Goal: Task Accomplishment & Management: Manage account settings

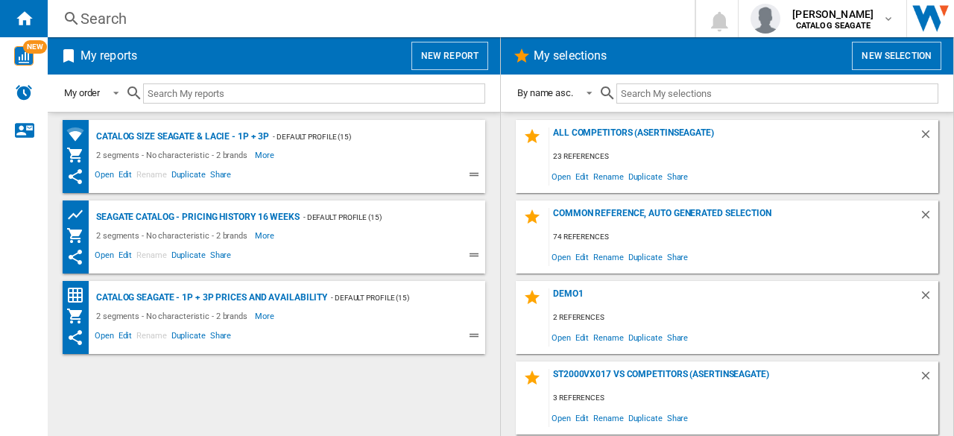
click at [474, 176] on ng-md-icon at bounding box center [476, 177] width 18 height 18
click at [473, 173] on ng-md-icon at bounding box center [476, 177] width 18 height 18
click at [441, 148] on div "2 segments - No characteristic - 2 brands More Less" at bounding box center [260, 155] width 389 height 18
click at [464, 146] on div "Seagate Catalog - Pricing history 16 weeks - Default profile (15) 2 segments - …" at bounding box center [290, 156] width 389 height 58
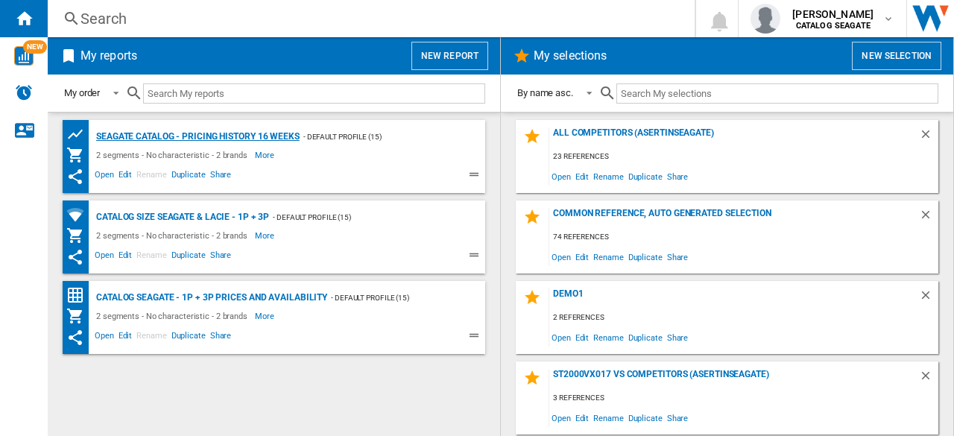
click at [286, 132] on div "Seagate Catalog - Pricing history 16 weeks" at bounding box center [195, 136] width 207 height 19
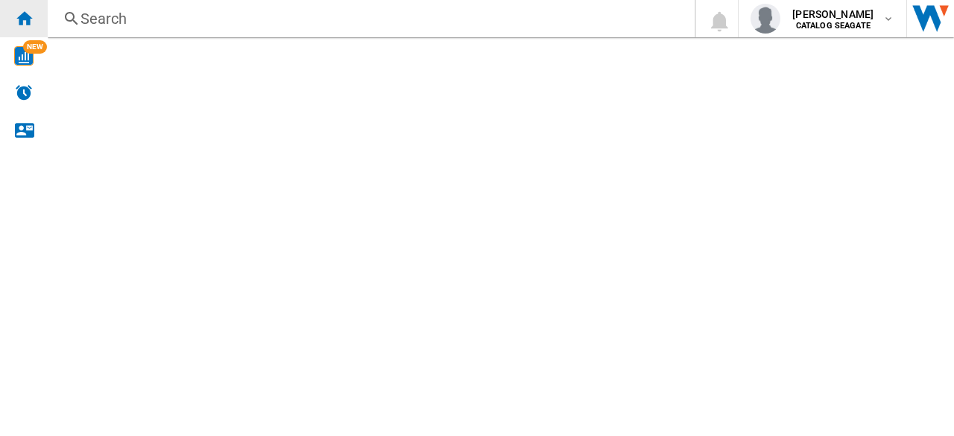
click at [34, 19] on div "Home" at bounding box center [24, 18] width 48 height 37
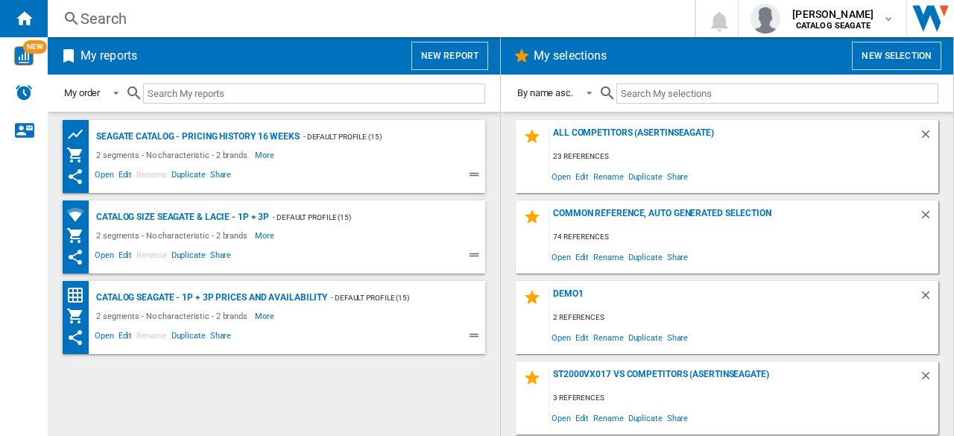
click at [473, 177] on ng-md-icon at bounding box center [476, 177] width 18 height 18
click at [77, 181] on ng-md-icon "This report has been shared with you" at bounding box center [75, 177] width 18 height 18
click at [73, 178] on ng-md-icon "This report has been shared with you" at bounding box center [75, 177] width 18 height 18
click at [477, 175] on ng-md-icon at bounding box center [476, 177] width 18 height 18
click at [216, 176] on span "Share" at bounding box center [221, 177] width 26 height 18
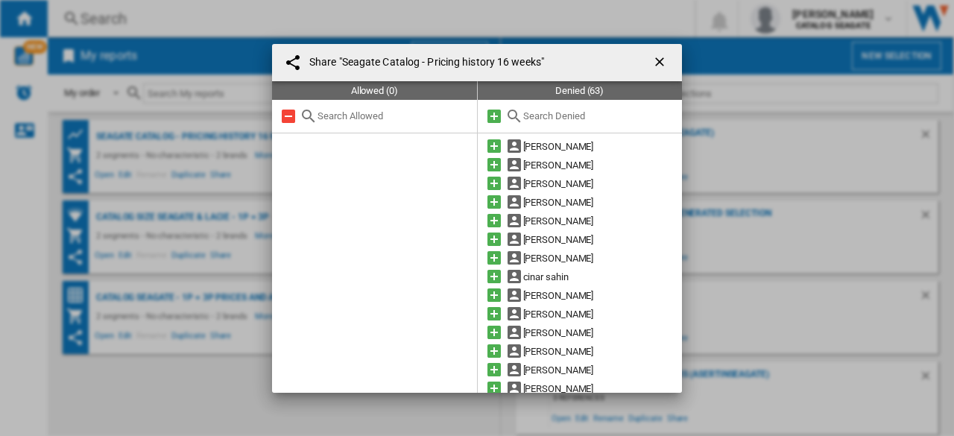
click at [658, 63] on ng-md-icon "getI18NText('BUTTONS.CLOSE_DIALOG')" at bounding box center [661, 63] width 18 height 18
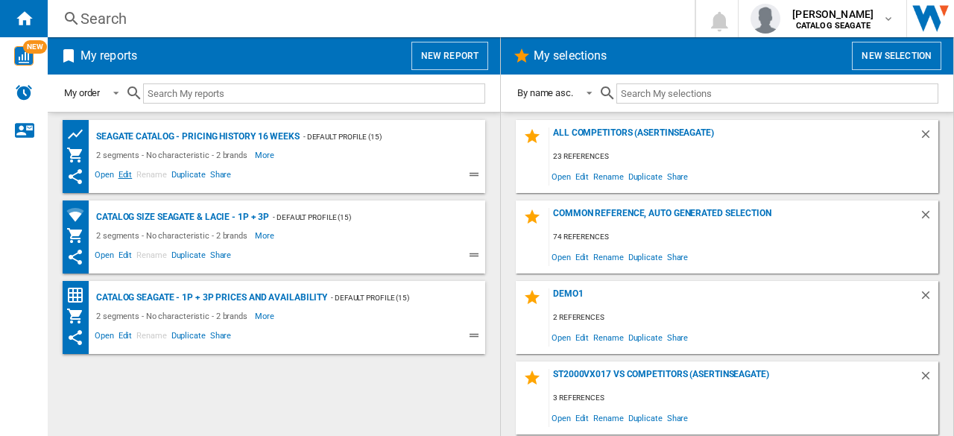
click at [127, 175] on span "Edit" at bounding box center [125, 177] width 19 height 18
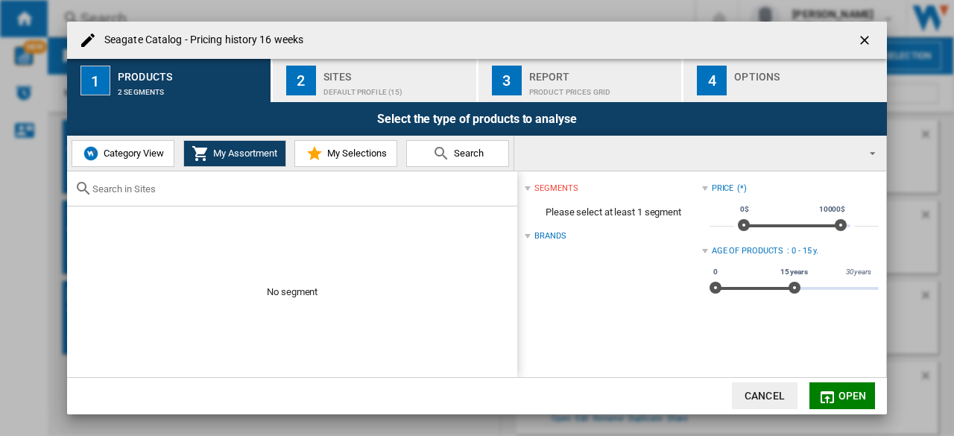
click at [860, 44] on ng-md-icon "getI18NText('BUTTONS.CLOSE_DIALOG')" at bounding box center [866, 42] width 18 height 18
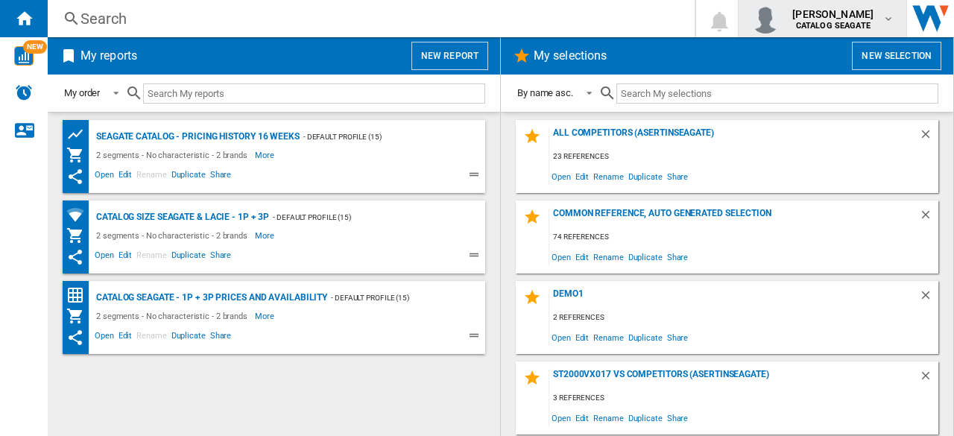
click at [879, 23] on div "[PERSON_NAME] CATALOG [GEOGRAPHIC_DATA]" at bounding box center [834, 19] width 96 height 24
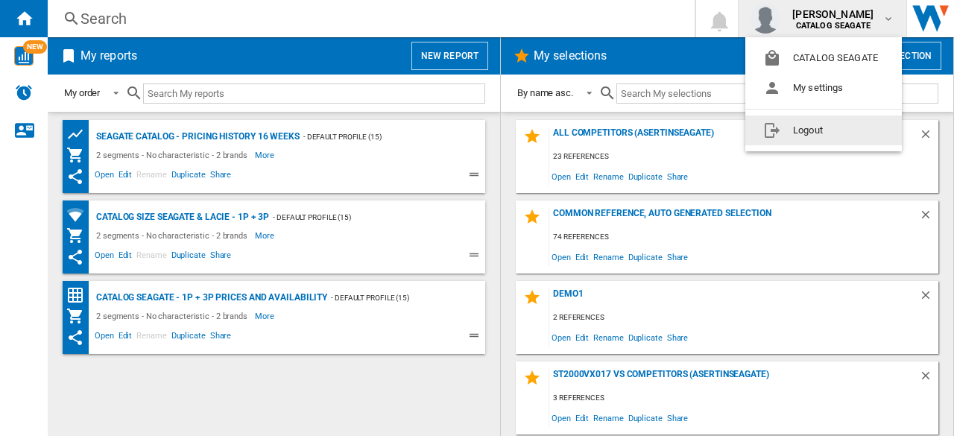
click at [813, 126] on button "Logout" at bounding box center [823, 131] width 157 height 30
